Goal: Information Seeking & Learning: Learn about a topic

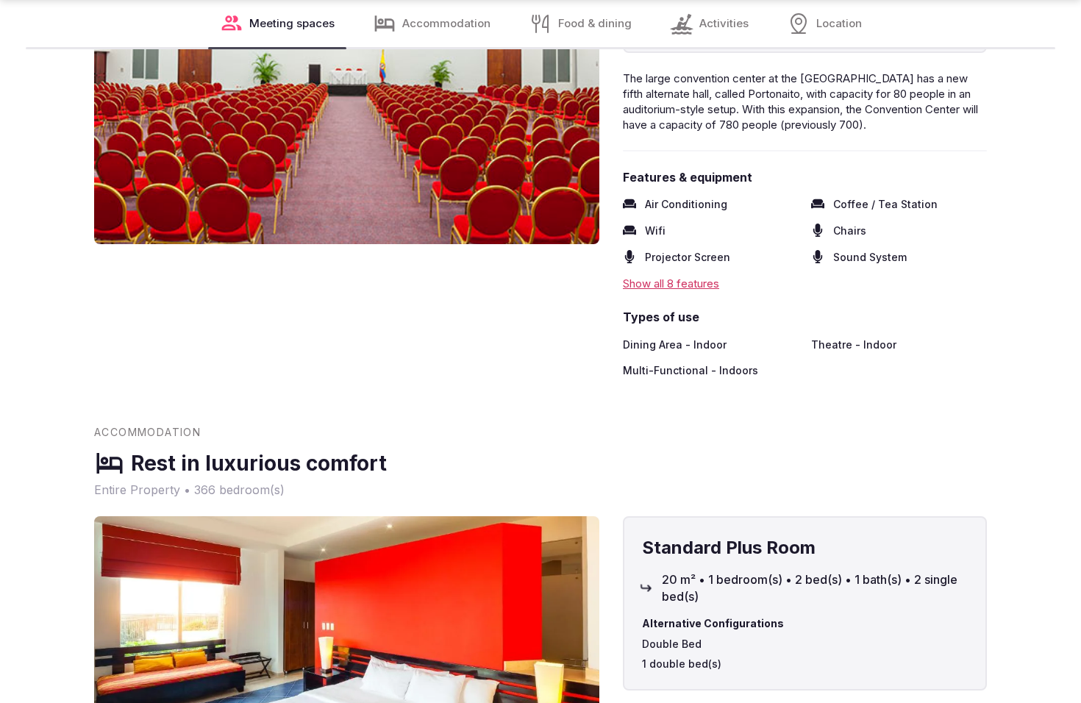
scroll to position [1916, 0]
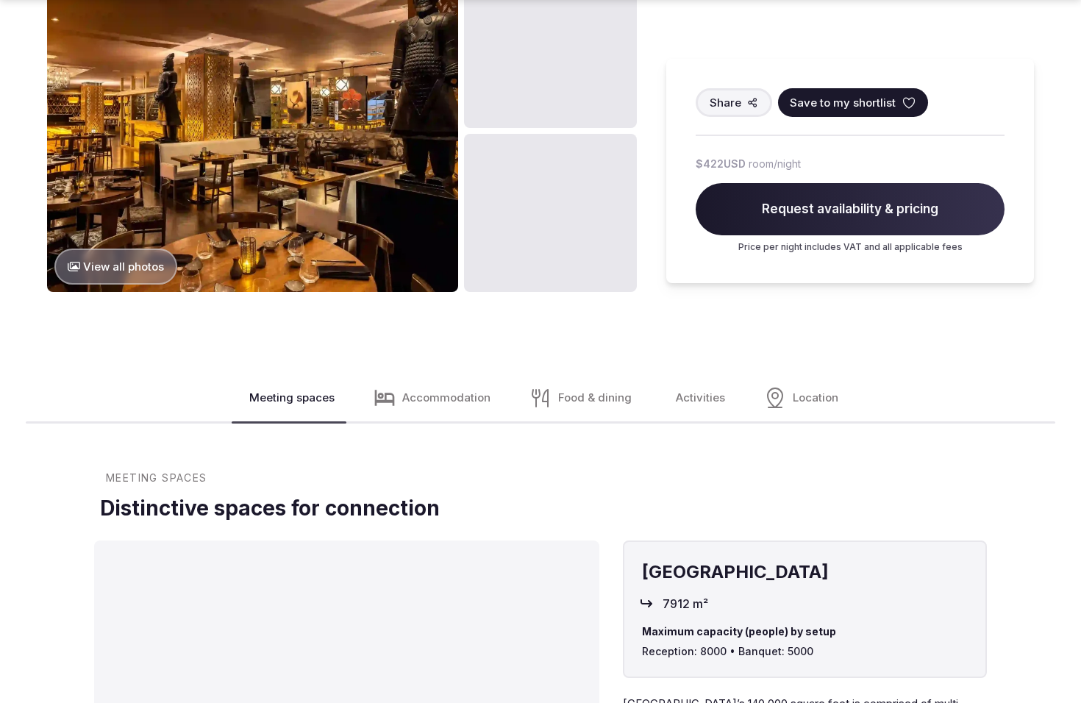
scroll to position [1972, 0]
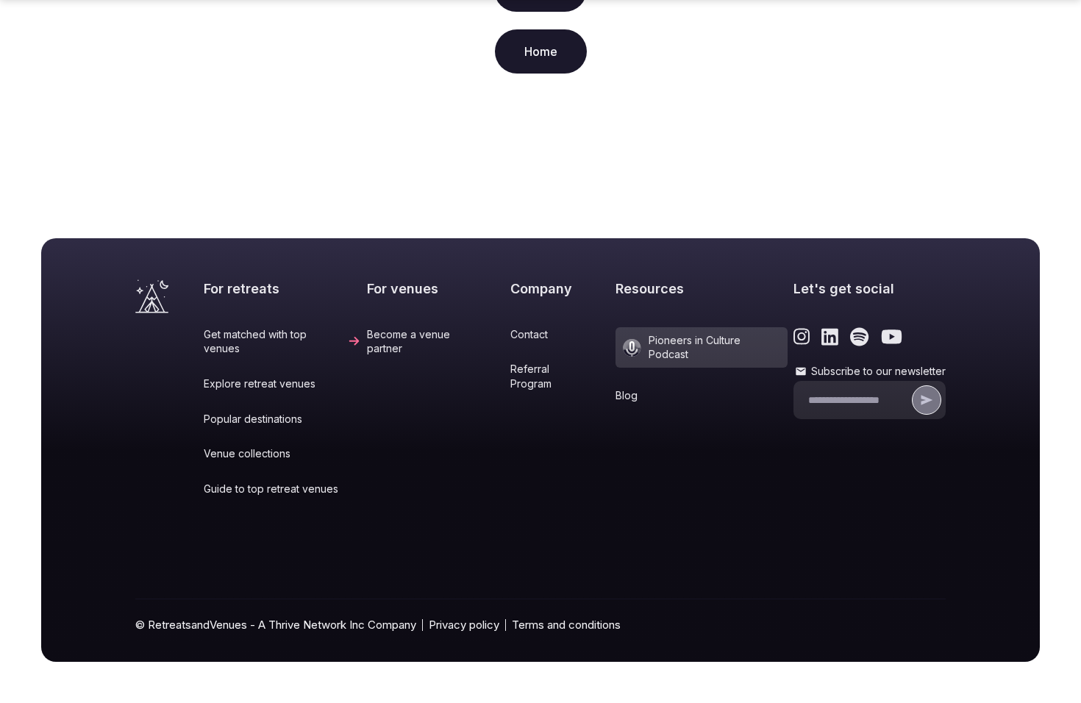
scroll to position [284, 0]
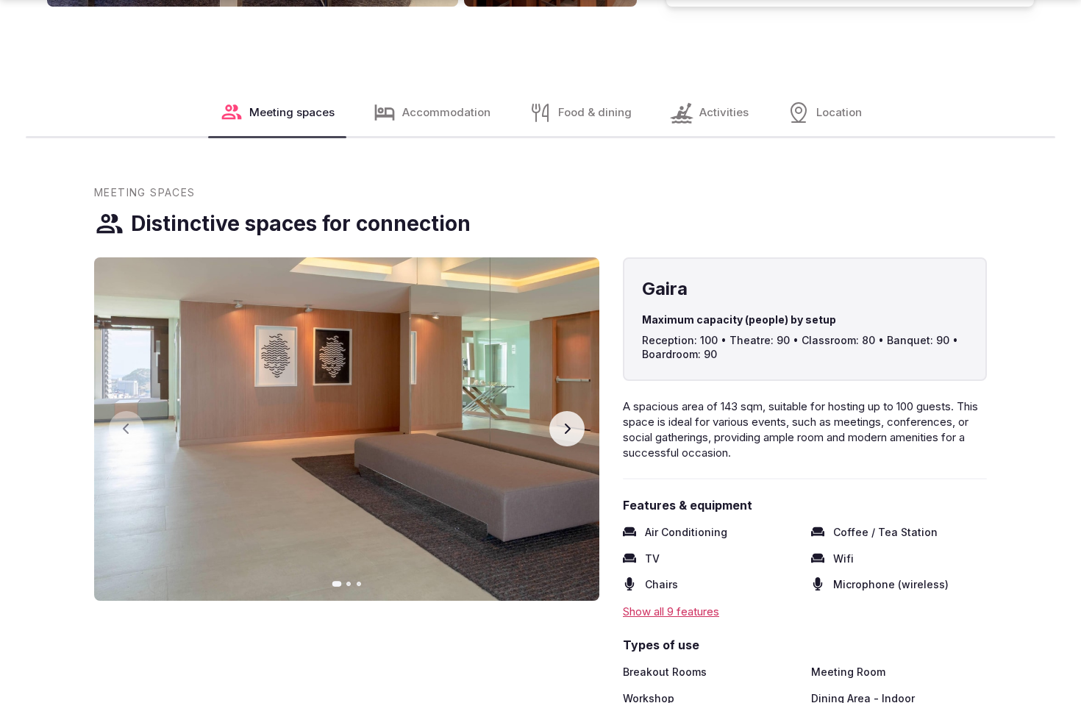
scroll to position [1972, 0]
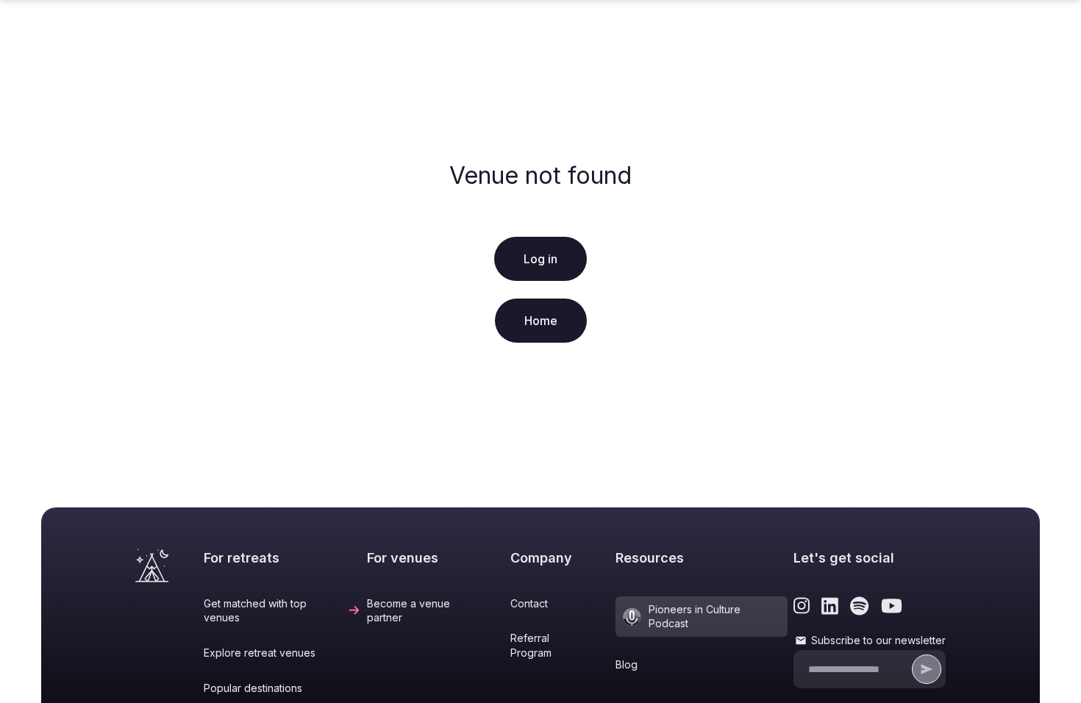
scroll to position [284, 0]
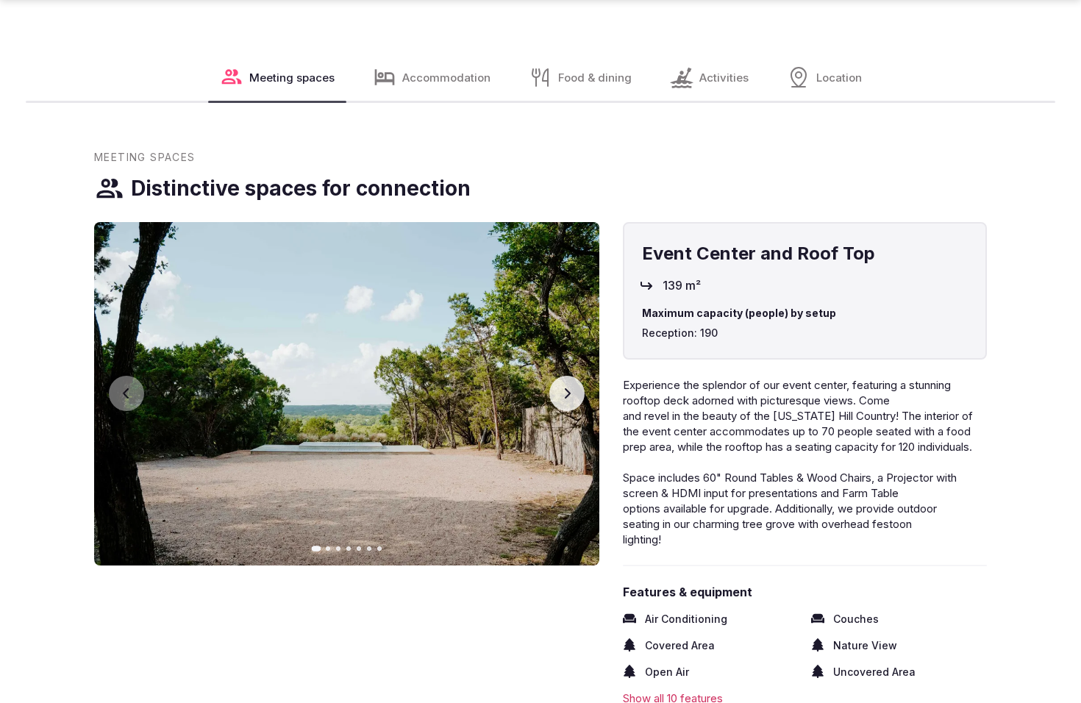
scroll to position [2644, 0]
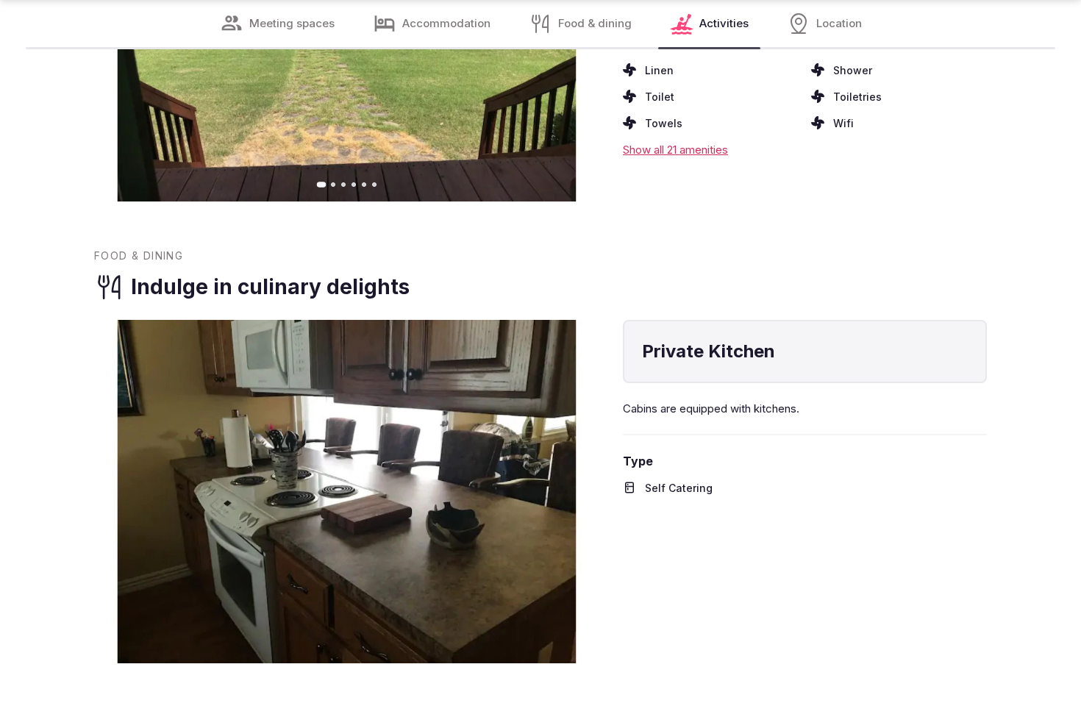
scroll to position [2545, 0]
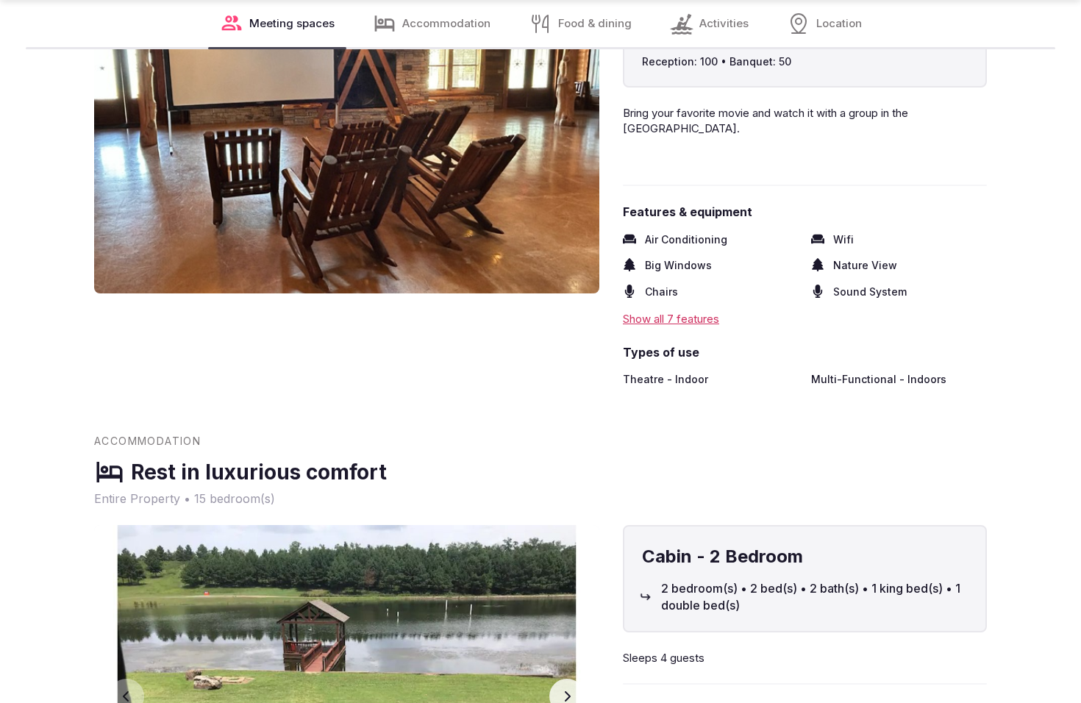
scroll to position [1878, 0]
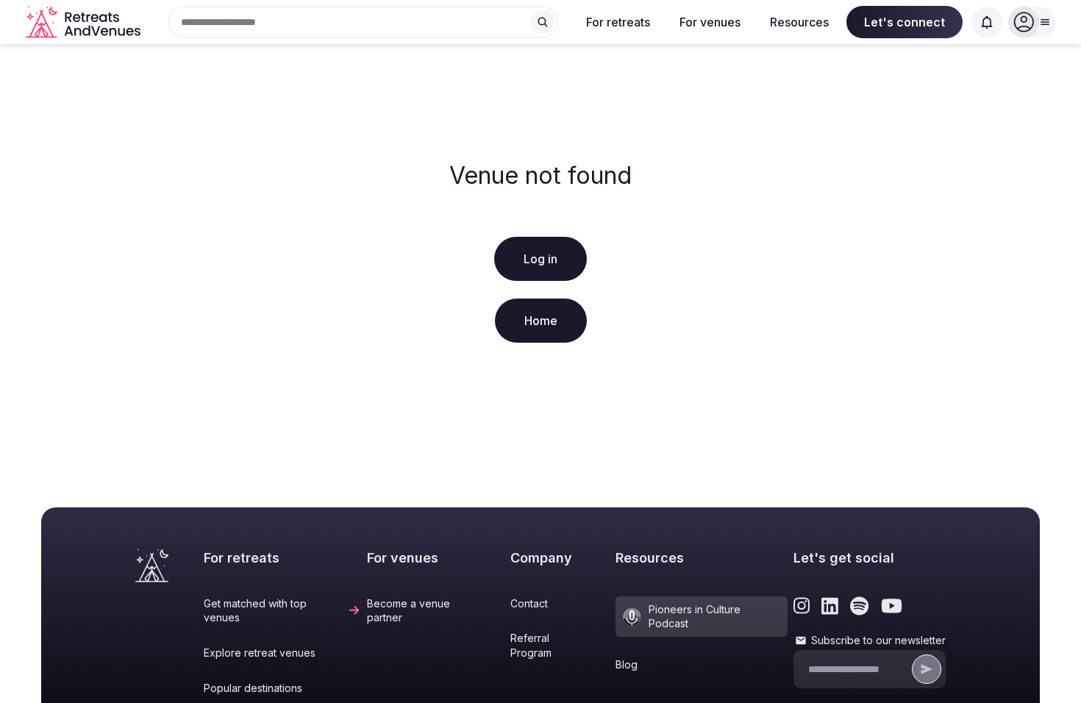
scroll to position [284, 0]
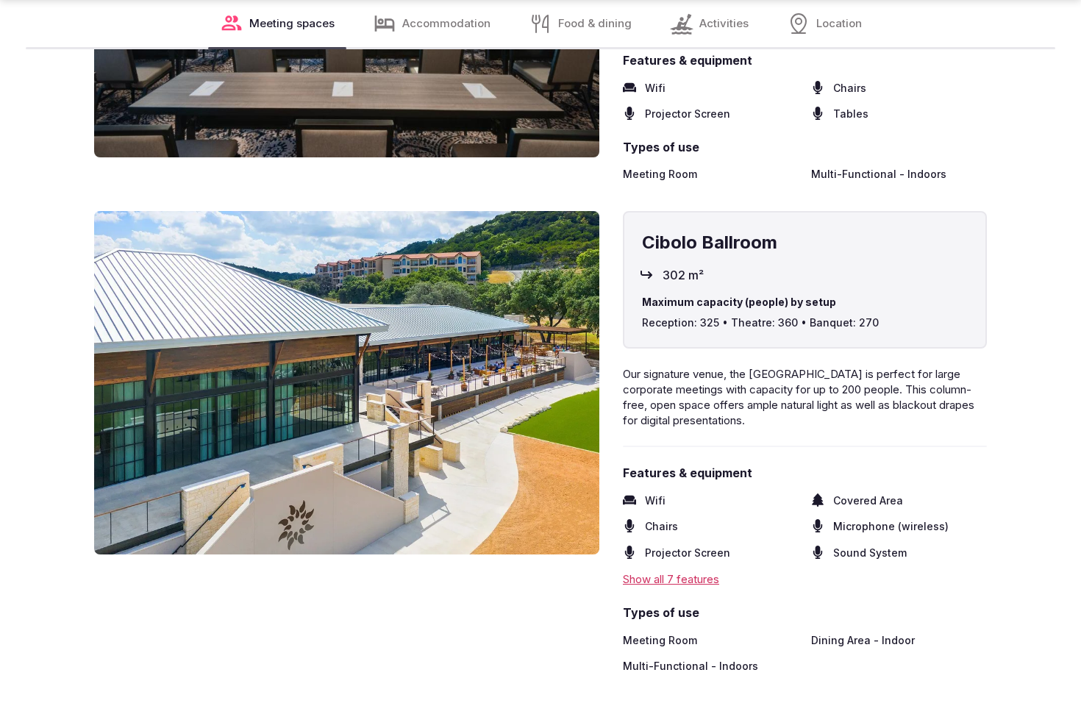
scroll to position [2591, 0]
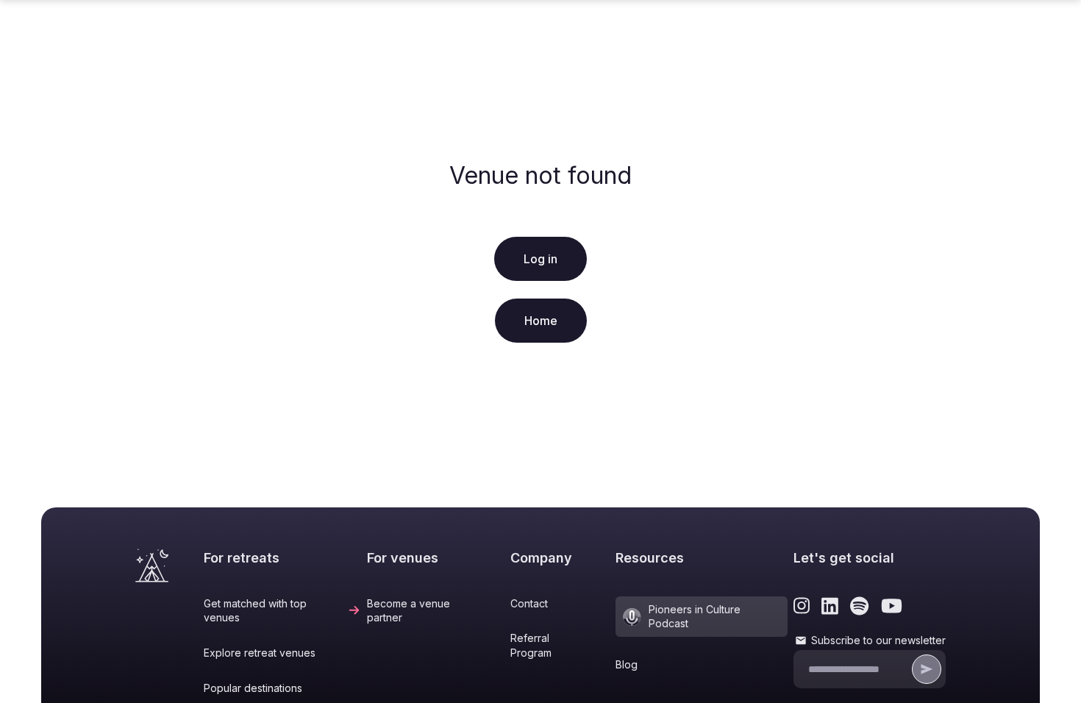
scroll to position [284, 0]
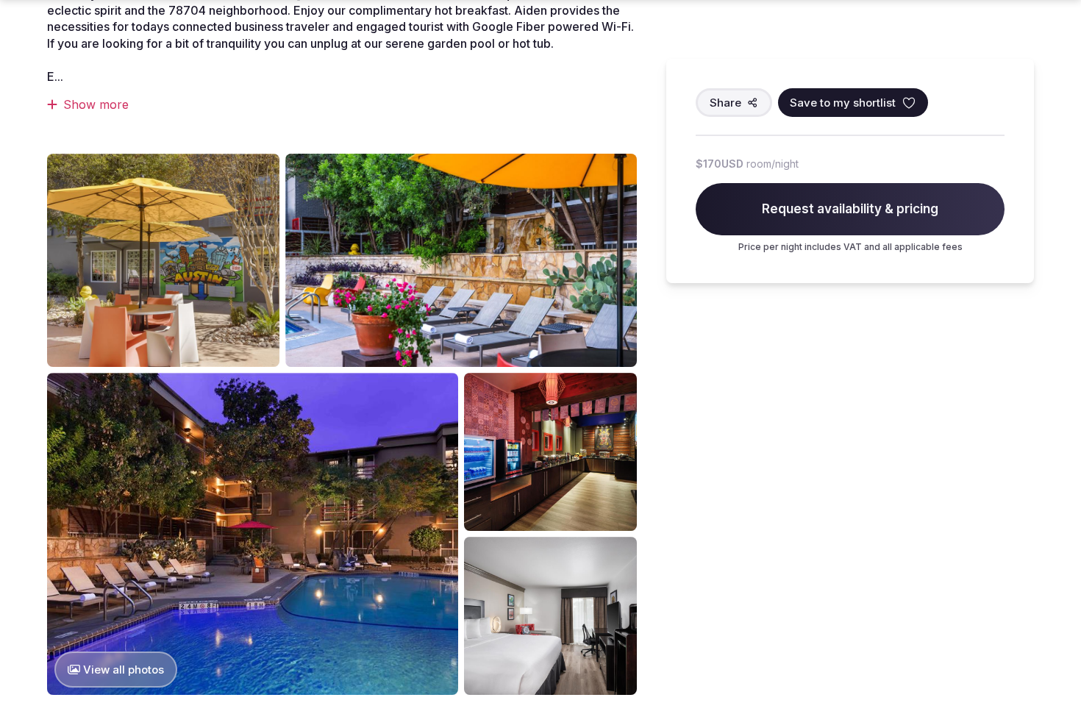
scroll to position [1300, 0]
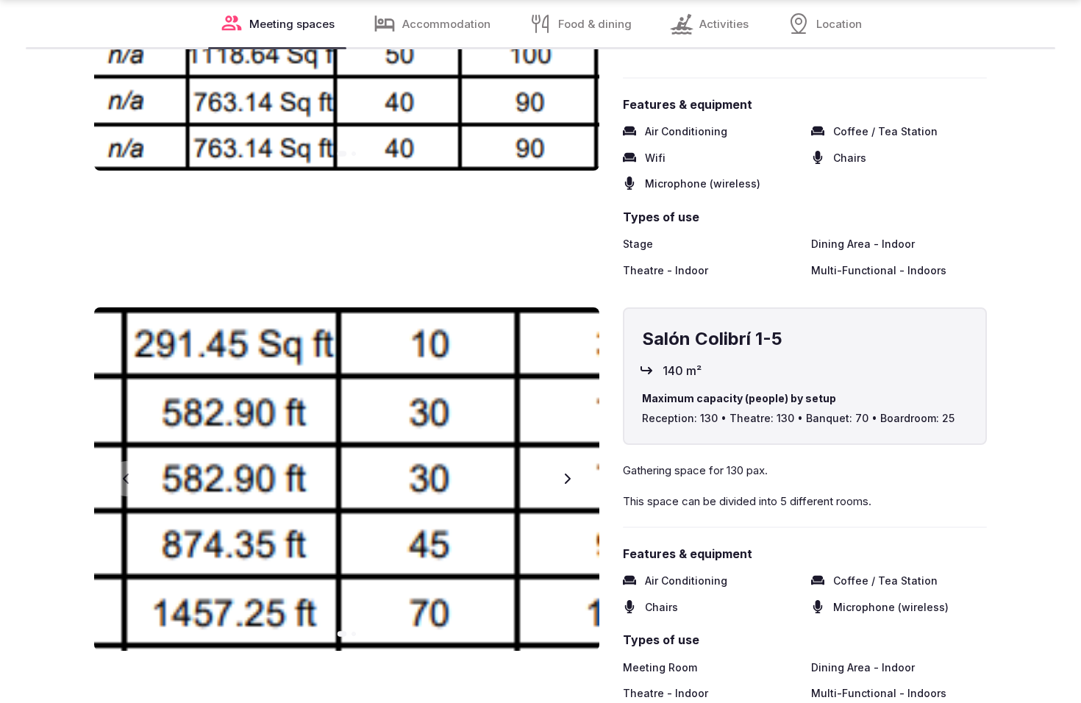
scroll to position [2593, 0]
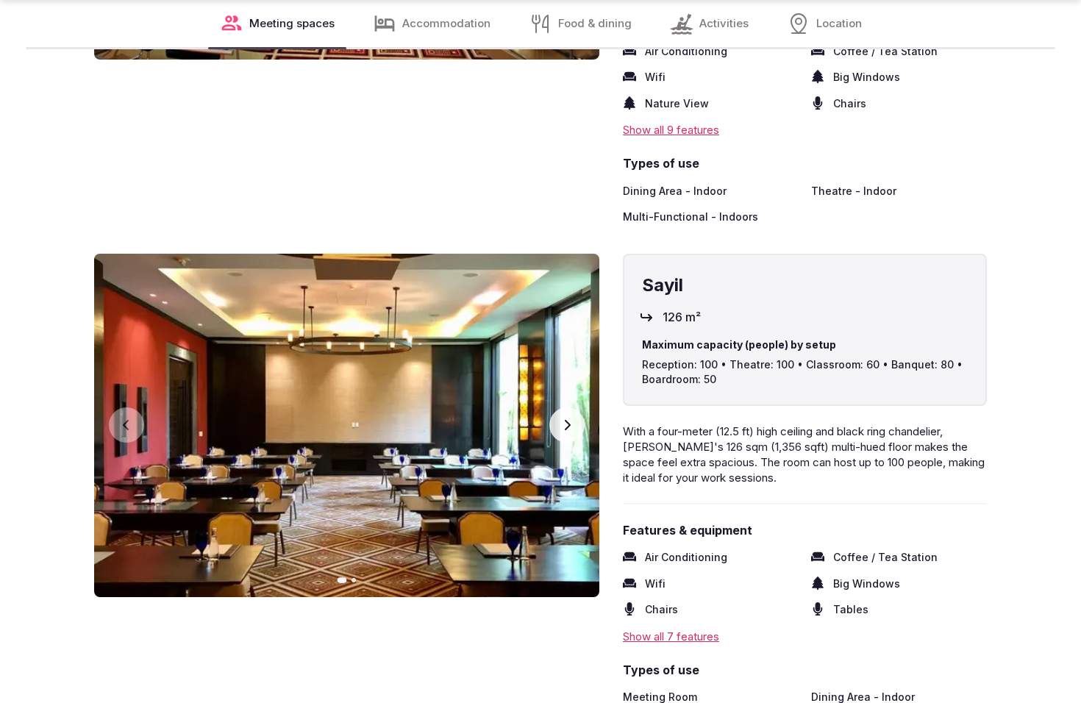
scroll to position [2594, 0]
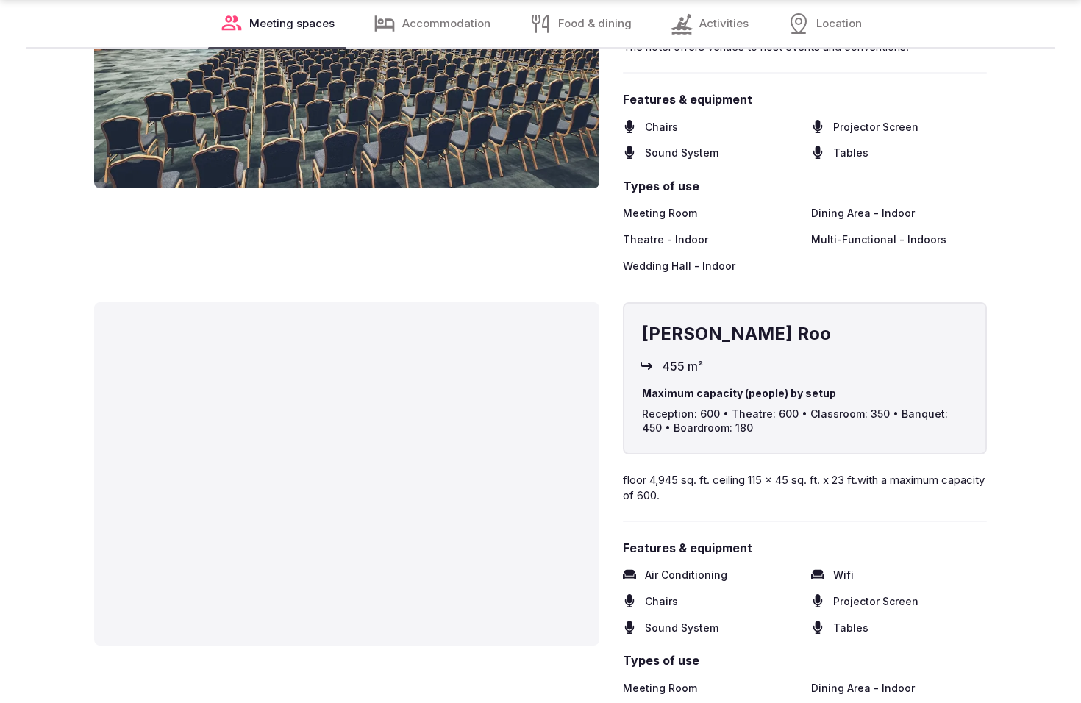
scroll to position [2591, 0]
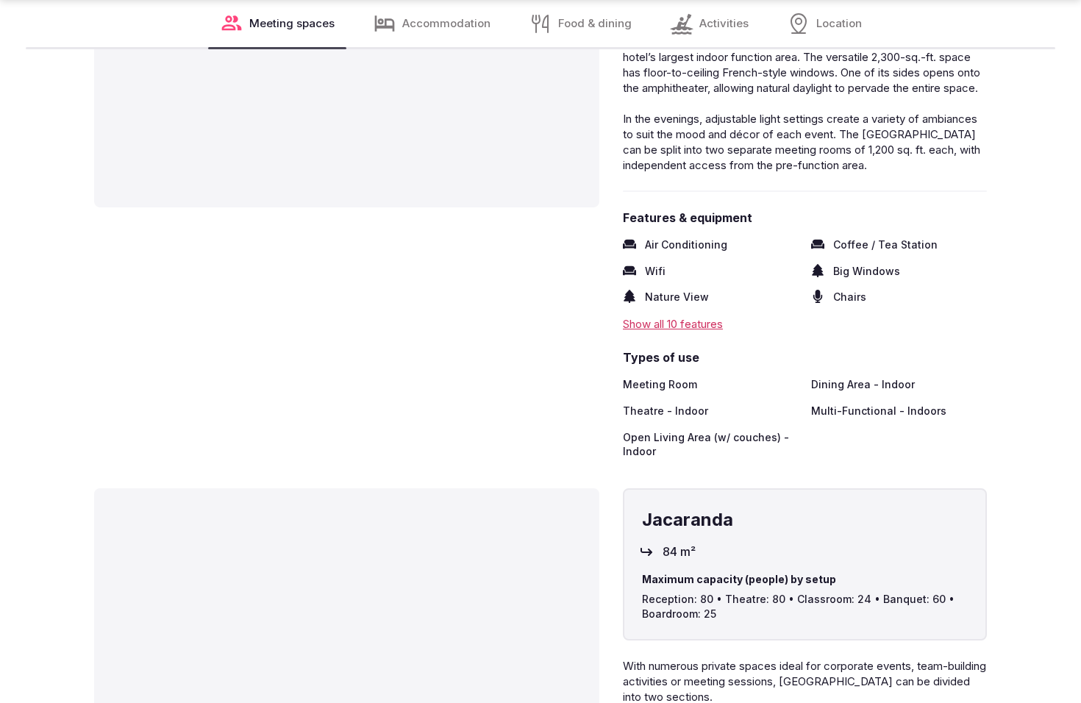
scroll to position [2594, 0]
